Goal: Register for event/course

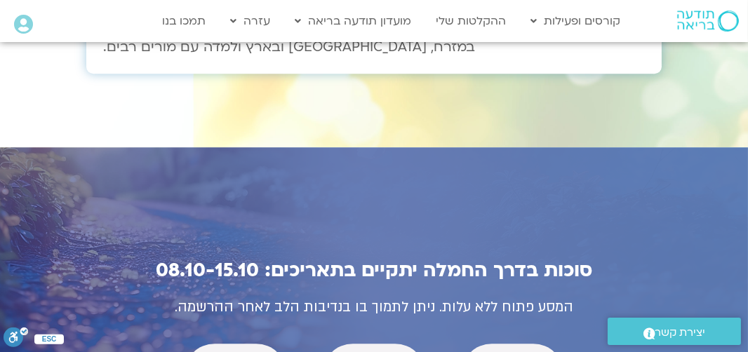
scroll to position [4911, 0]
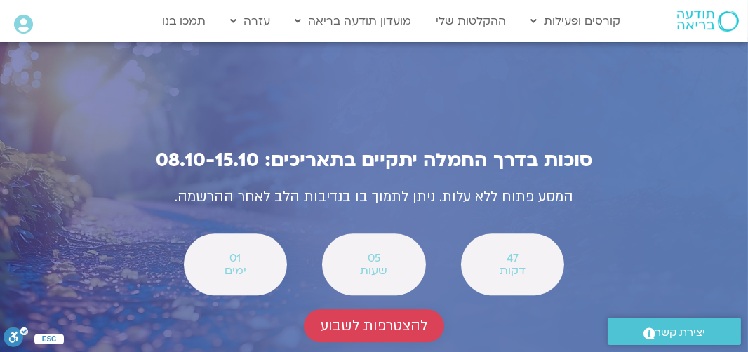
click at [386, 318] on span "להצטרפות לשבוע" at bounding box center [374, 326] width 107 height 16
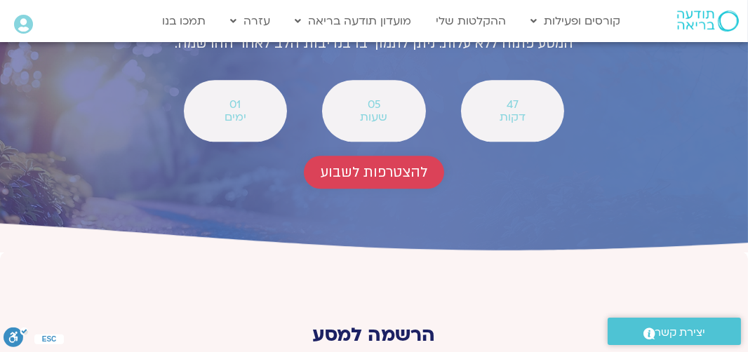
scroll to position [5165, 0]
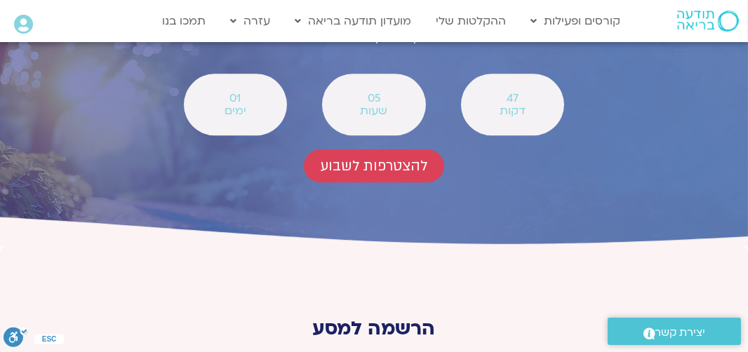
paste input "[EMAIL_ADDRESS][DOMAIN_NAME]"
type input "[EMAIL_ADDRESS][DOMAIN_NAME]"
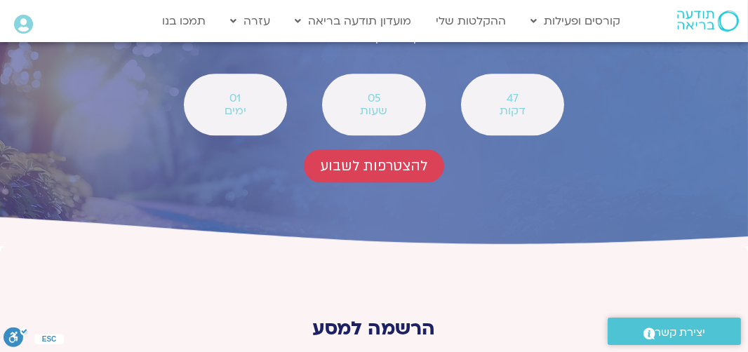
type input "0523599119"
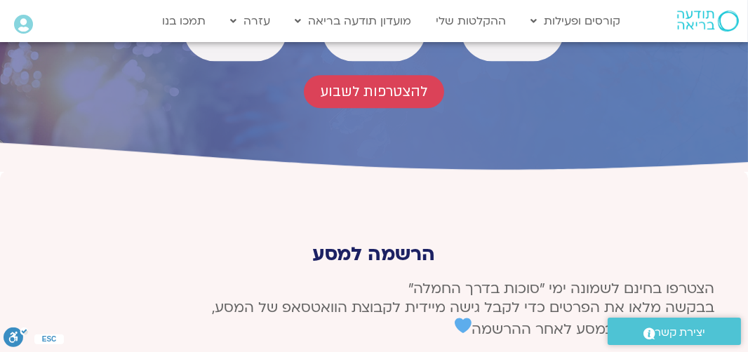
scroll to position [5259, 0]
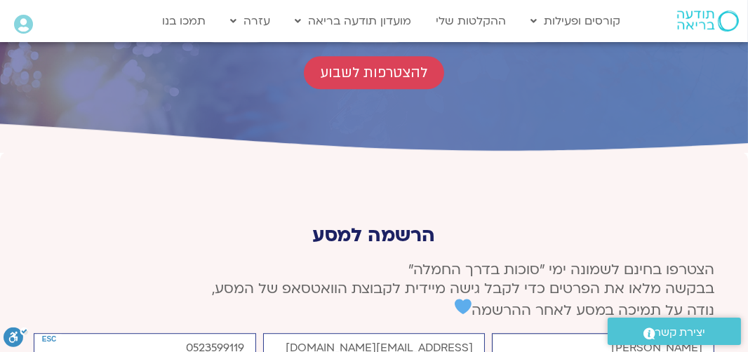
type input "[PERSON_NAME]"
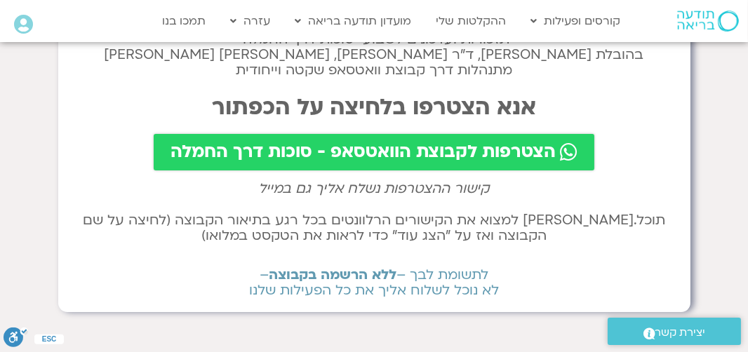
click at [218, 152] on span "הצטרפות לקבוצת הוואטסאפ - סוכות דרך החמלה" at bounding box center [363, 152] width 385 height 20
